Goal: Transaction & Acquisition: Subscribe to service/newsletter

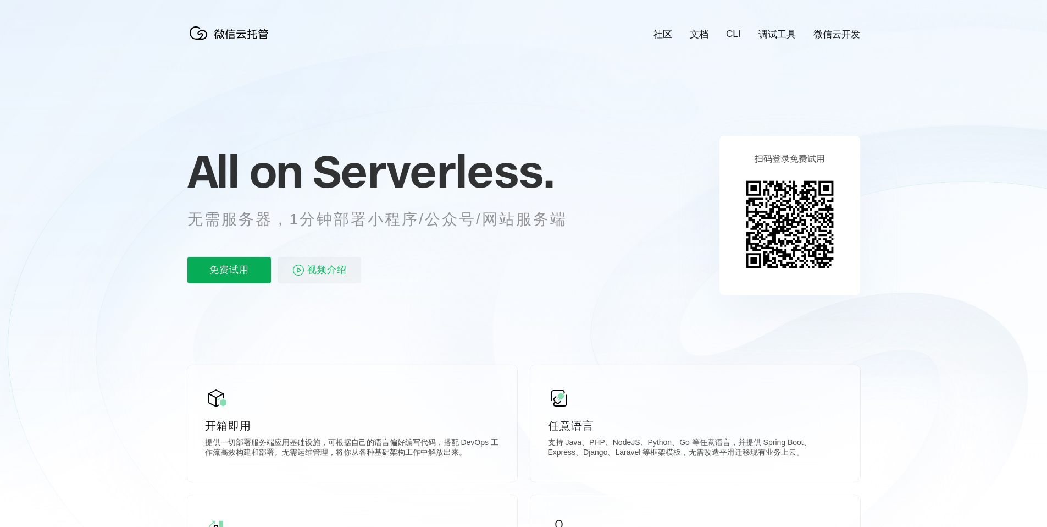
click at [258, 267] on p "免费试用" at bounding box center [229, 270] width 84 height 26
